Goal: Task Accomplishment & Management: Manage account settings

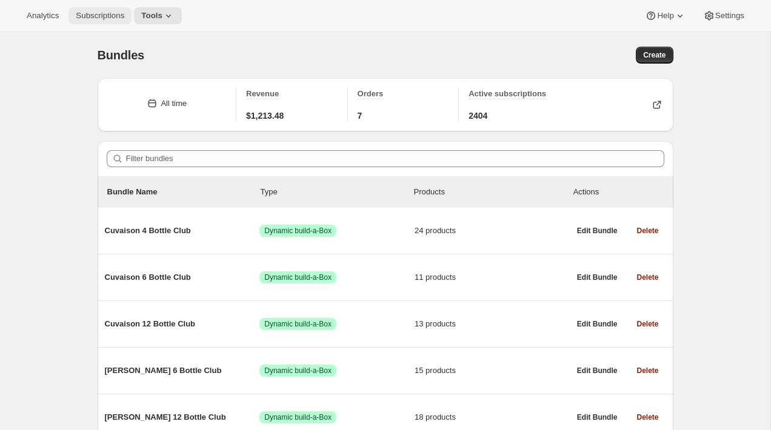
click at [119, 18] on span "Subscriptions" at bounding box center [100, 16] width 48 height 10
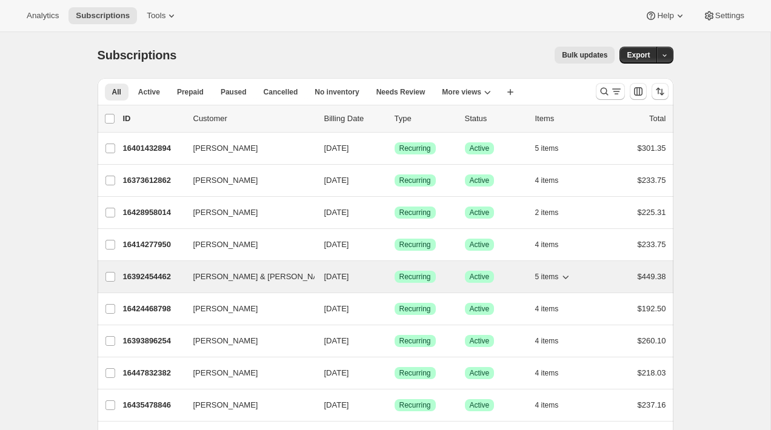
click at [155, 274] on p "16392454462" at bounding box center [153, 277] width 61 height 12
